Goal: Check status: Check status

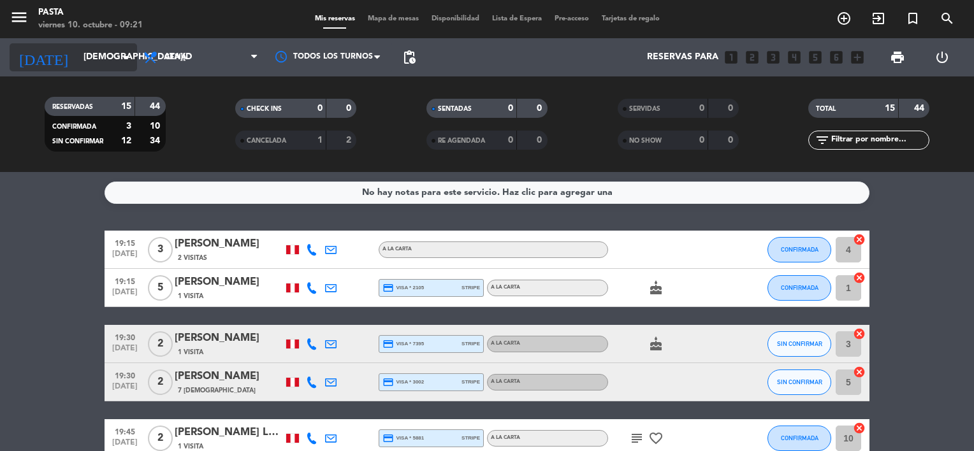
click at [97, 51] on input "[DEMOGRAPHIC_DATA][DATE]" at bounding box center [137, 57] width 121 height 23
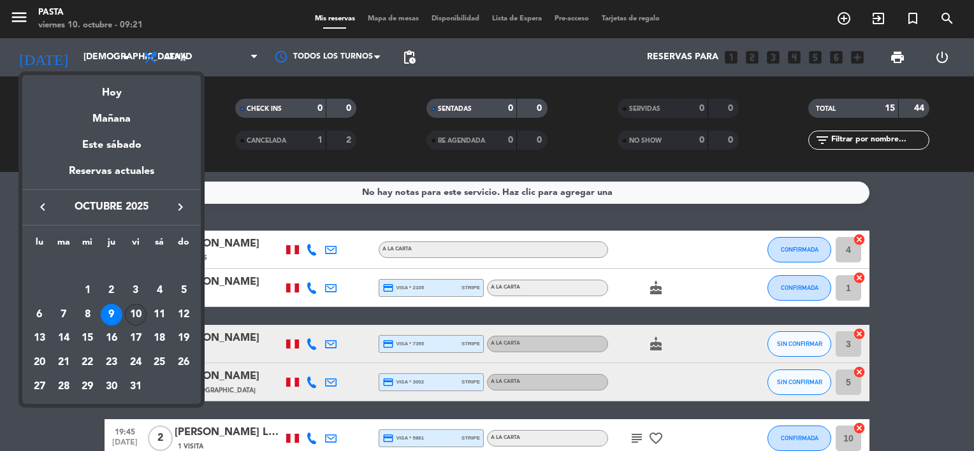
click at [137, 318] on div "10" at bounding box center [136, 315] width 22 height 22
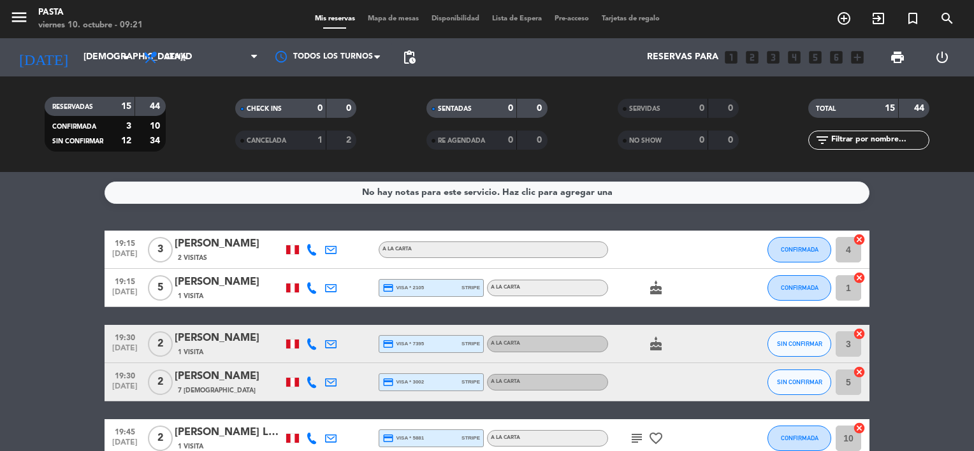
type input "[DATE]"
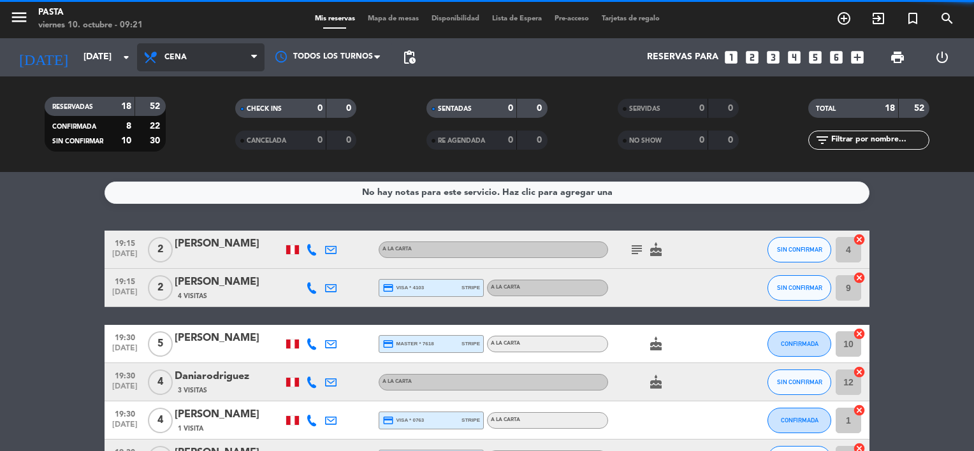
click at [207, 61] on span "Cena" at bounding box center [201, 57] width 128 height 28
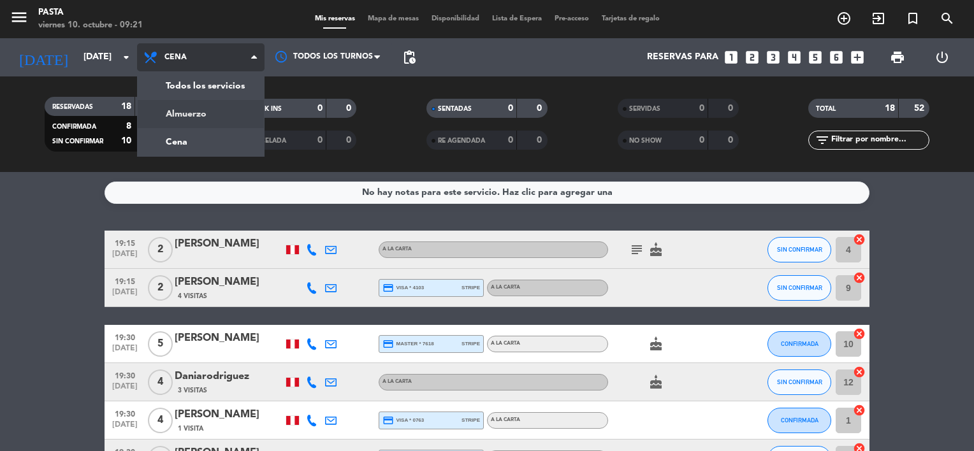
click at [210, 127] on div "menu Pasta [DATE] 10. octubre - 09:21 Mis reservas Mapa de mesas Disponibilidad…" at bounding box center [487, 86] width 974 height 172
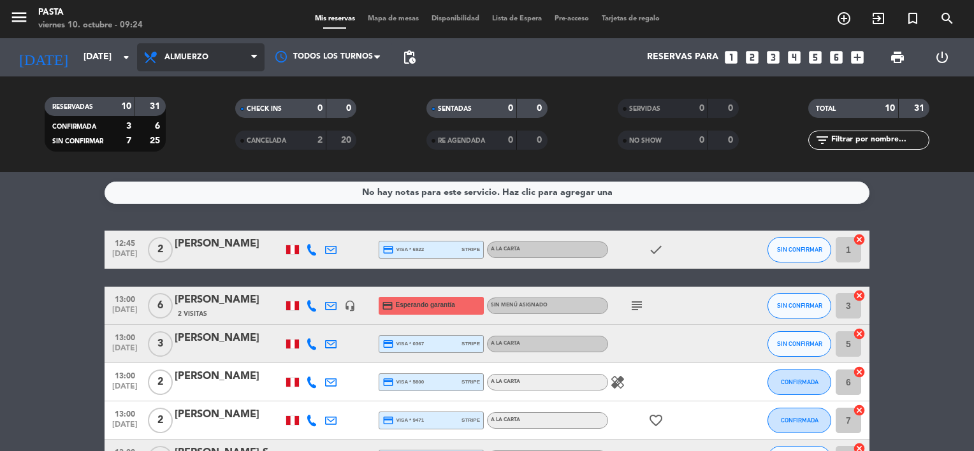
click at [212, 61] on span "Almuerzo" at bounding box center [201, 57] width 128 height 28
click at [216, 137] on div "menu Pasta [DATE] 10. octubre - 09:24 Mis reservas Mapa de mesas Disponibilidad…" at bounding box center [487, 86] width 974 height 172
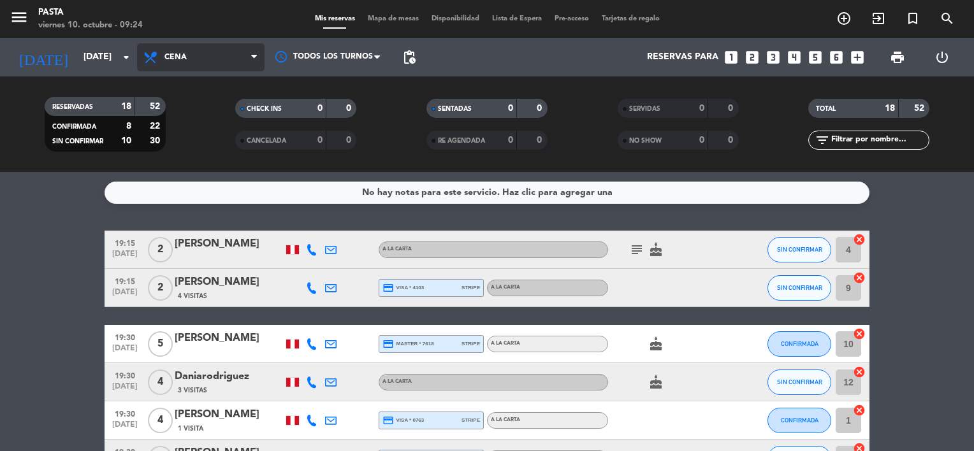
click at [209, 64] on span "Cena" at bounding box center [201, 57] width 128 height 28
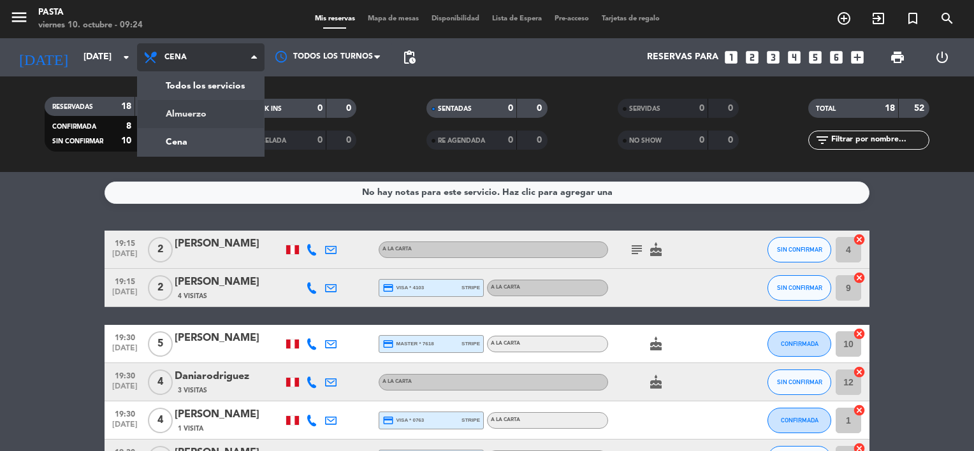
click at [215, 115] on div "menu Pasta [DATE] 10. octubre - 09:24 Mis reservas Mapa de mesas Disponibilidad…" at bounding box center [487, 86] width 974 height 172
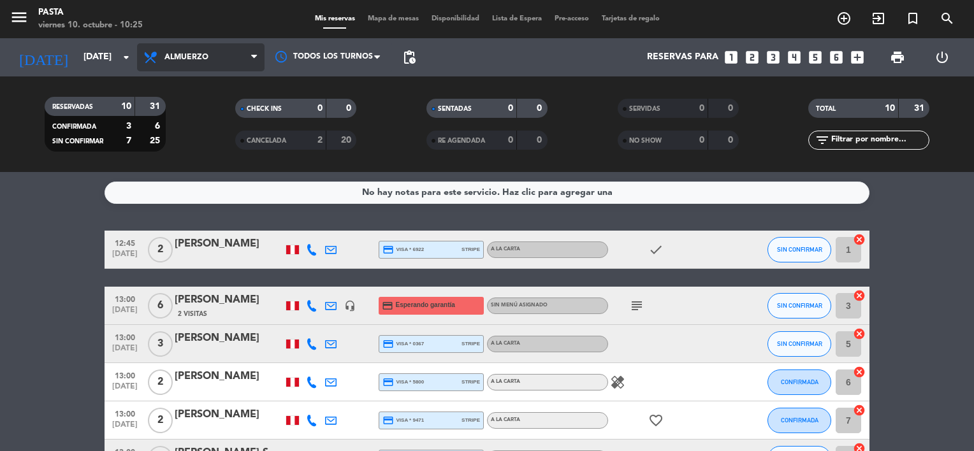
drag, startPoint x: 240, startPoint y: 59, endPoint x: 235, endPoint y: 66, distance: 8.7
click at [240, 59] on span "Almuerzo" at bounding box center [201, 57] width 128 height 28
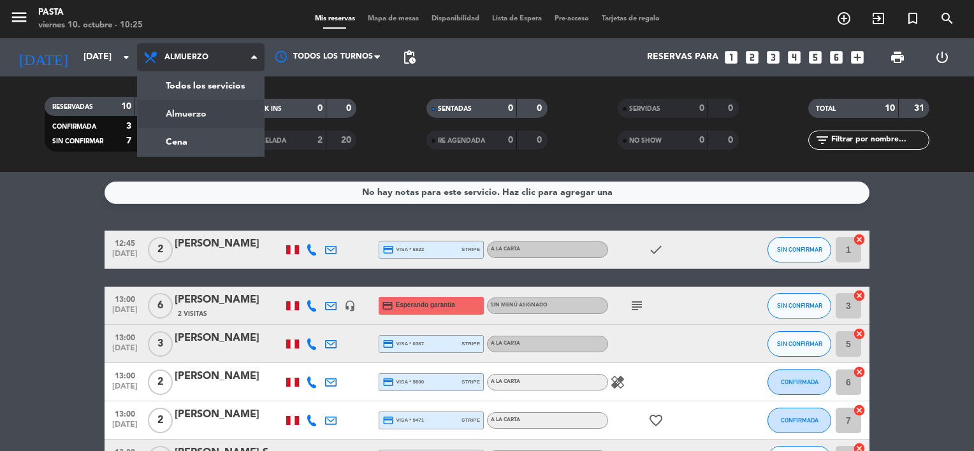
click at [212, 120] on div "menu Pasta [DATE] 10. octubre - 10:25 Mis reservas Mapa de mesas Disponibilidad…" at bounding box center [487, 86] width 974 height 172
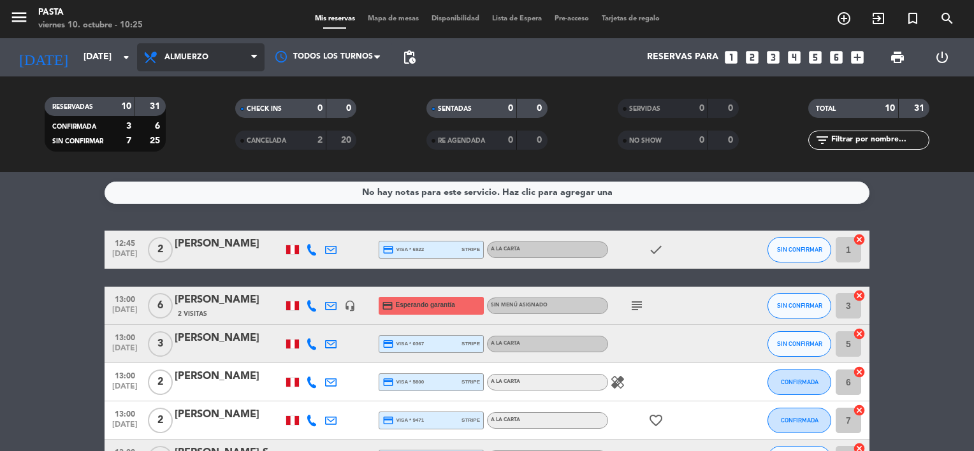
click at [217, 59] on span "Almuerzo" at bounding box center [201, 57] width 128 height 28
click at [217, 145] on div "menu Pasta [DATE] 10. octubre - 10:25 Mis reservas Mapa de mesas Disponibilidad…" at bounding box center [487, 86] width 974 height 172
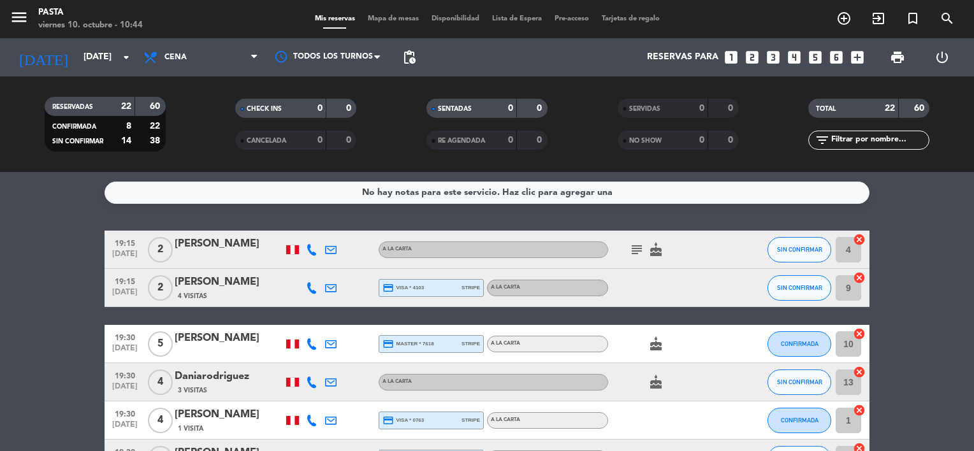
click at [456, 103] on div "SENTADAS" at bounding box center [459, 108] width 59 height 15
